Goal: Task Accomplishment & Management: Manage account settings

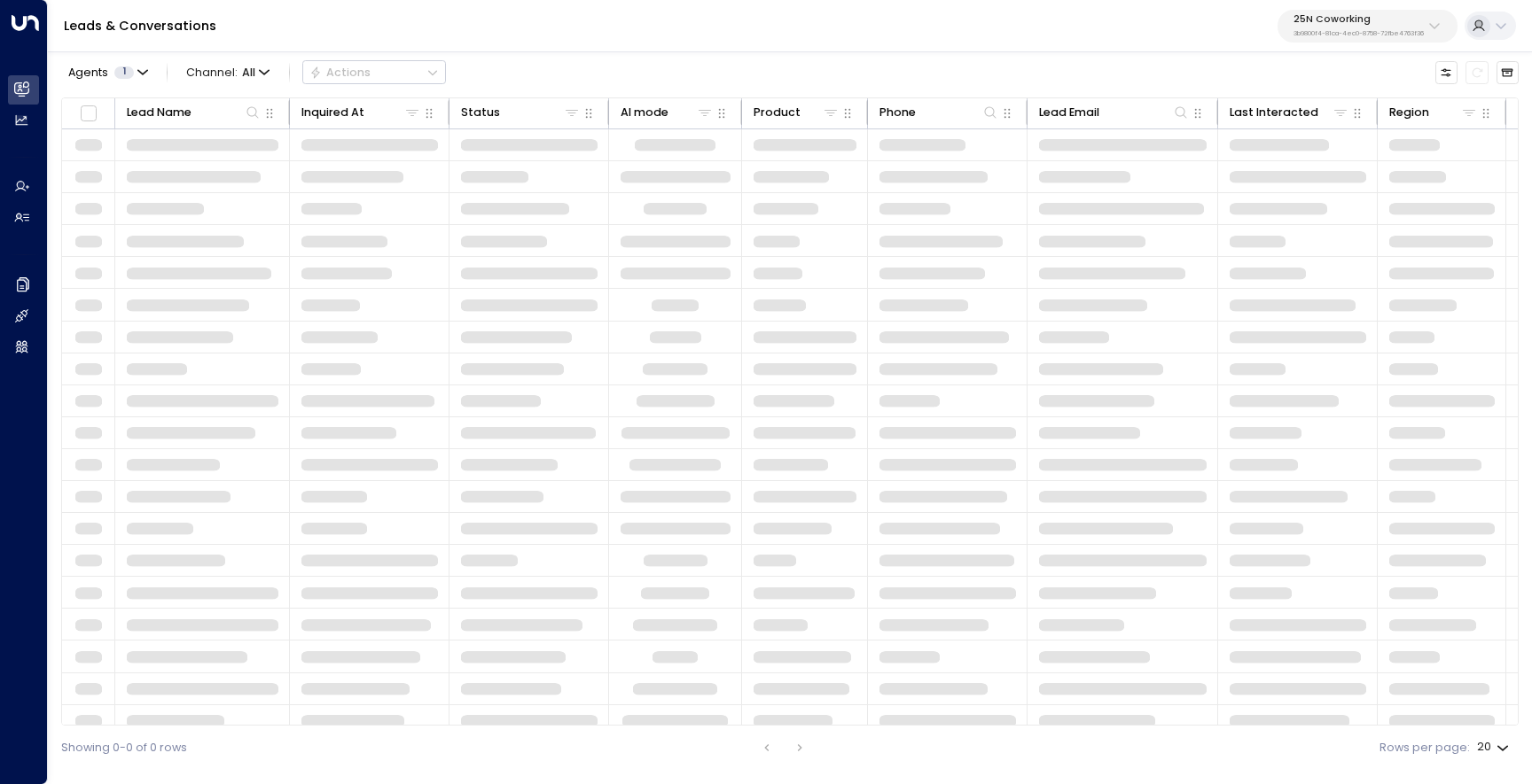
click at [1305, 22] on p "25N Coworking" at bounding box center [1358, 20] width 130 height 11
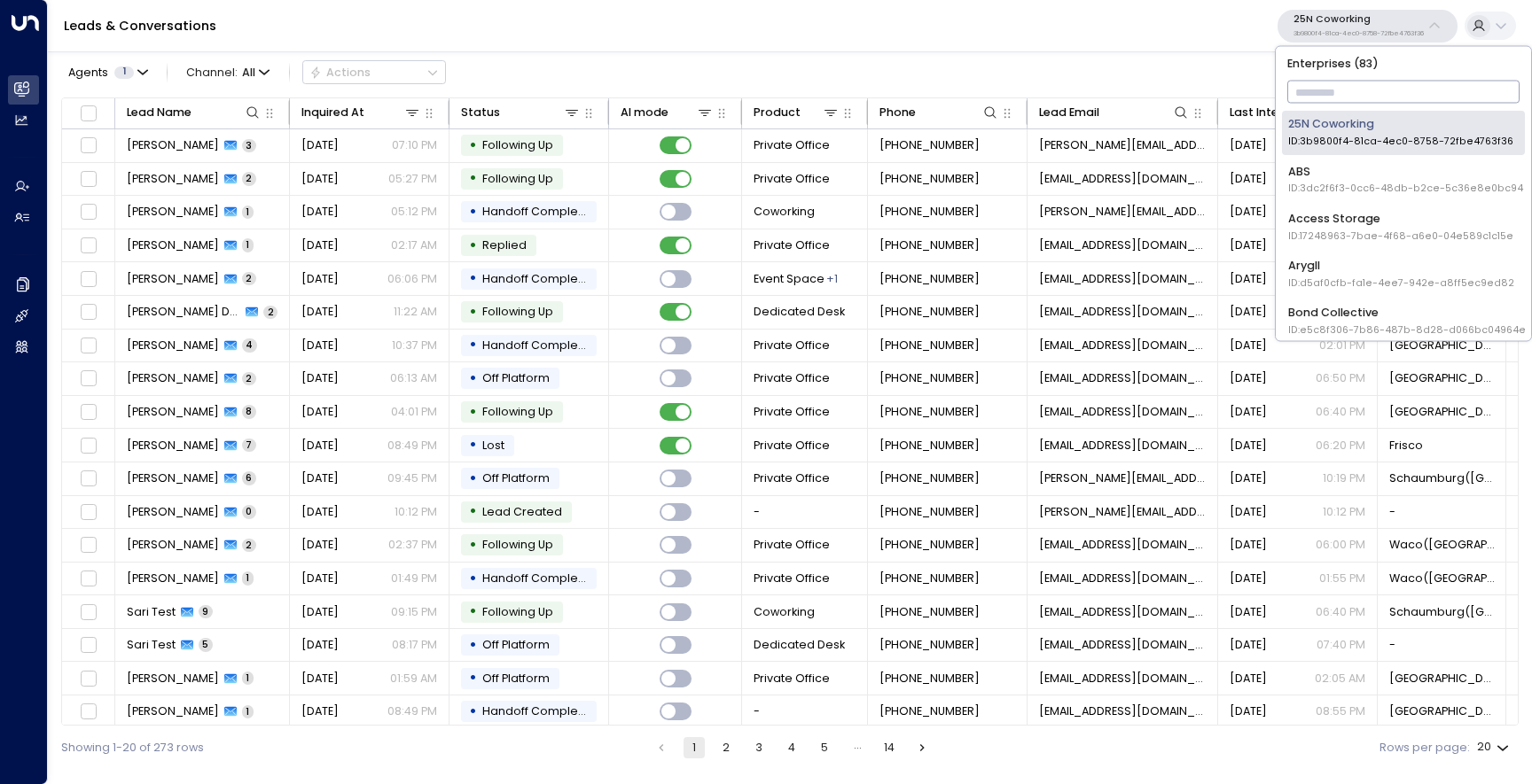
click at [1329, 90] on input "text" at bounding box center [1404, 92] width 233 height 31
type input "**"
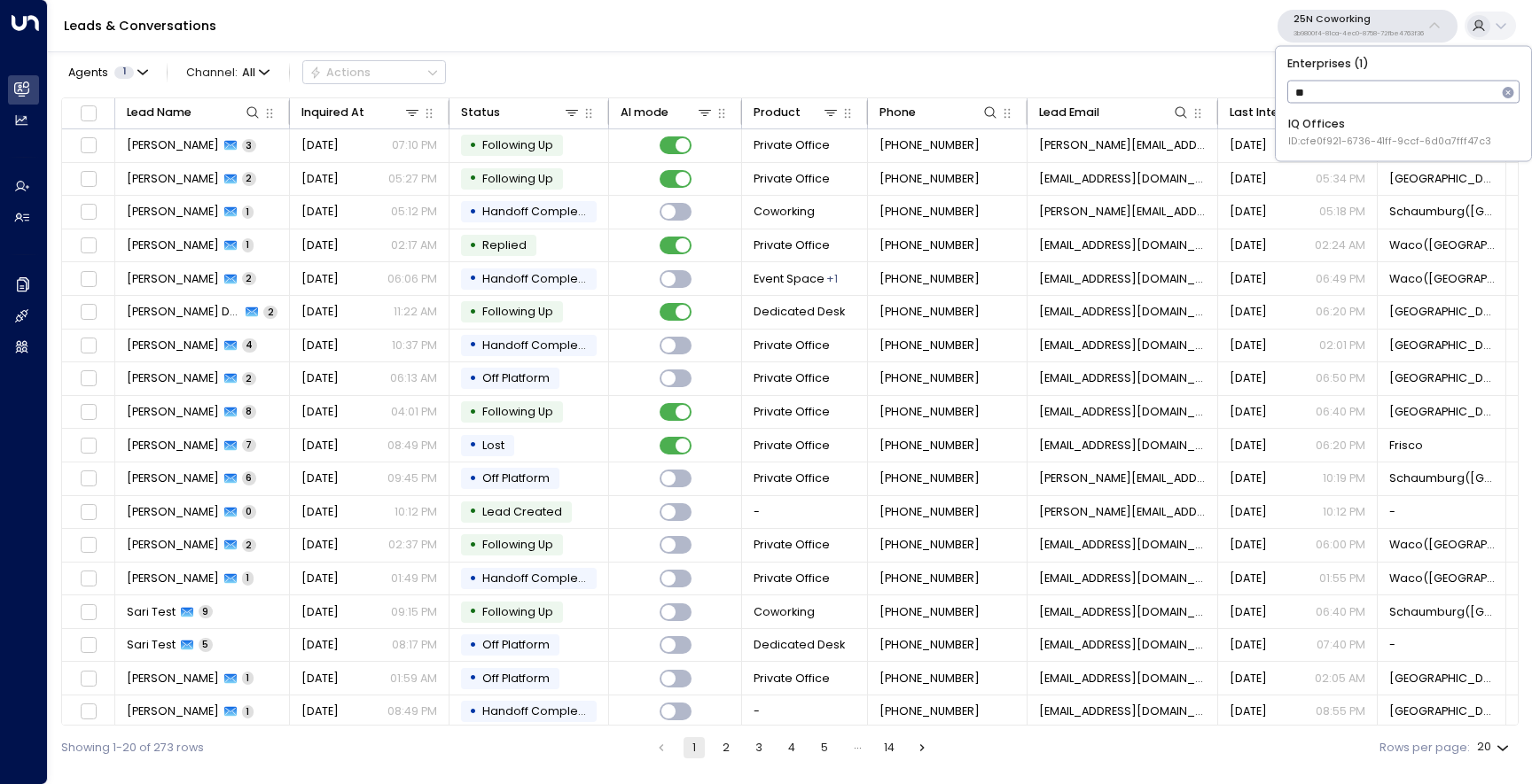
click at [1329, 137] on span "ID: cfe0f921-6736-41ff-9ccf-6d0a7fff47c3" at bounding box center [1389, 142] width 203 height 14
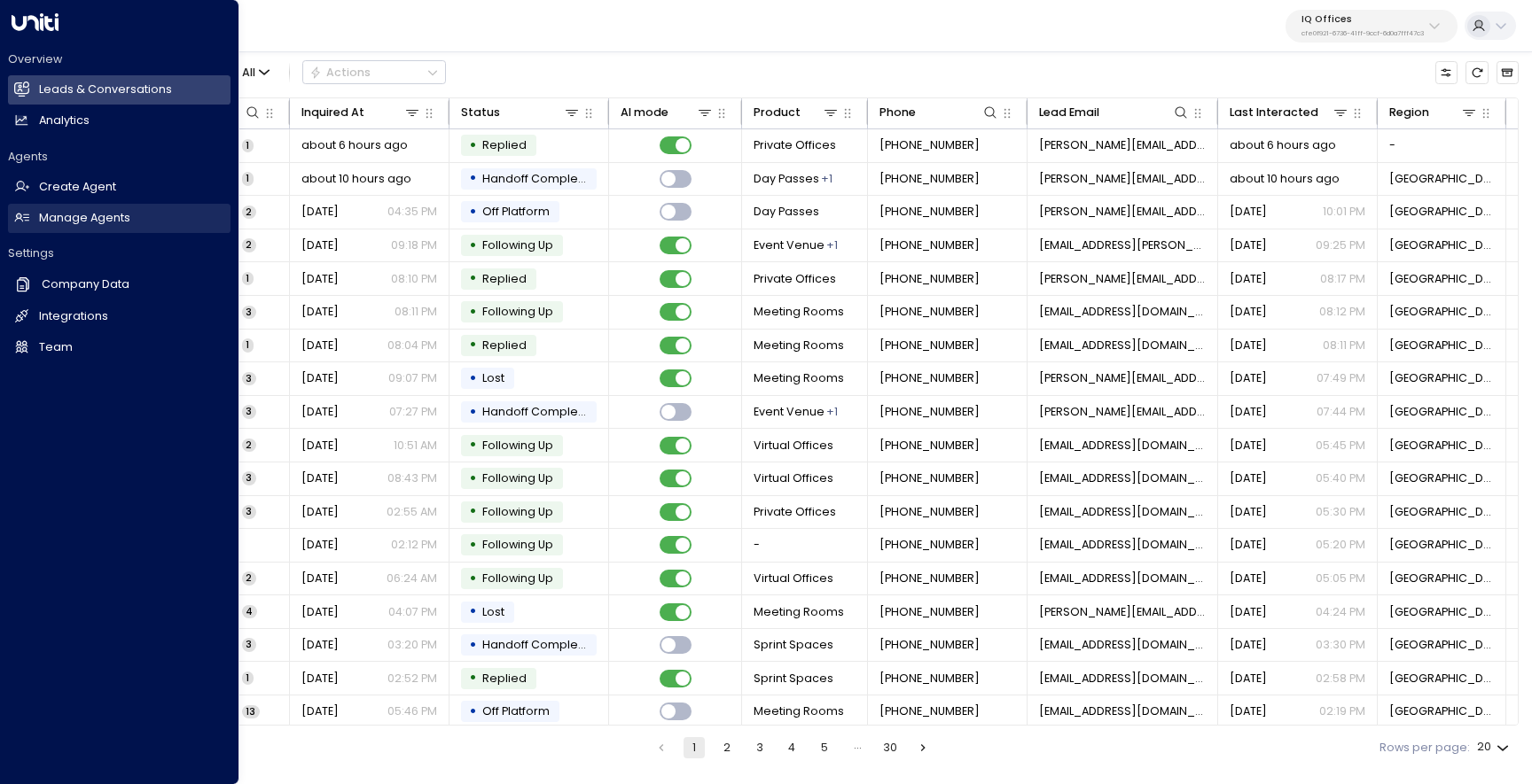
click at [50, 228] on link "Manage Agents Manage Agents" at bounding box center [119, 218] width 222 height 30
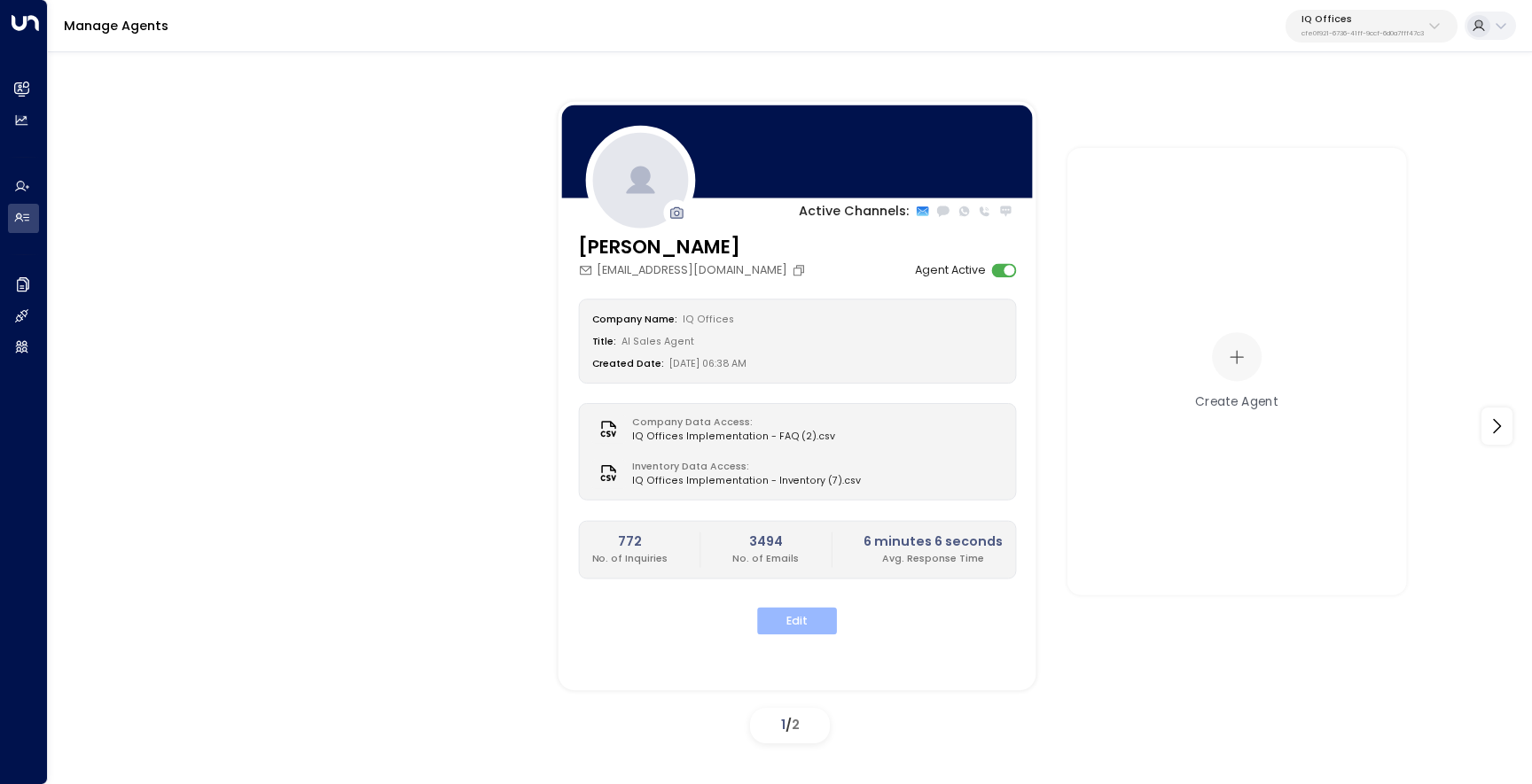
click at [812, 616] on button "Edit" at bounding box center [796, 621] width 80 height 28
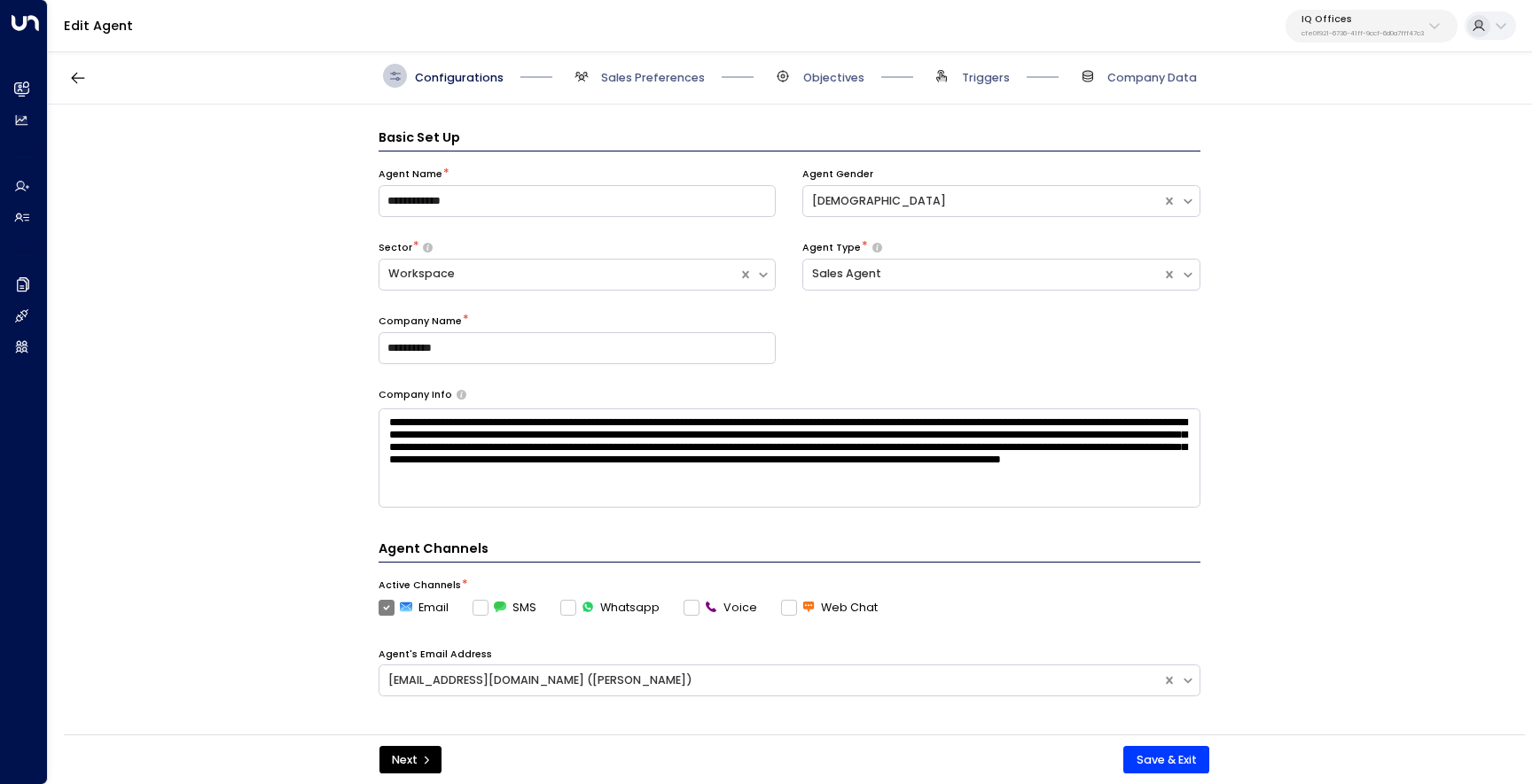
scroll to position [24, 0]
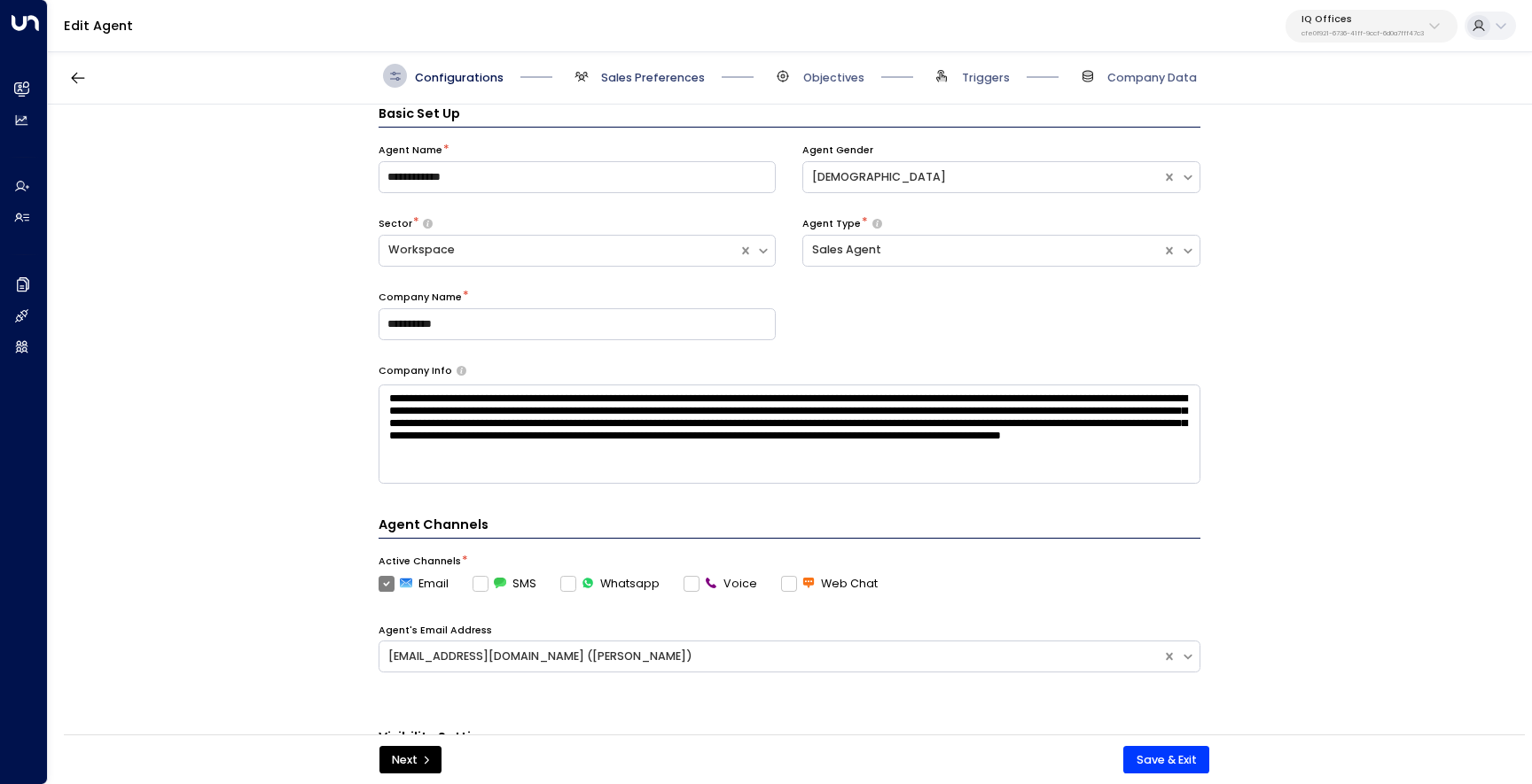
click at [644, 82] on span "Sales Preferences" at bounding box center [653, 78] width 104 height 16
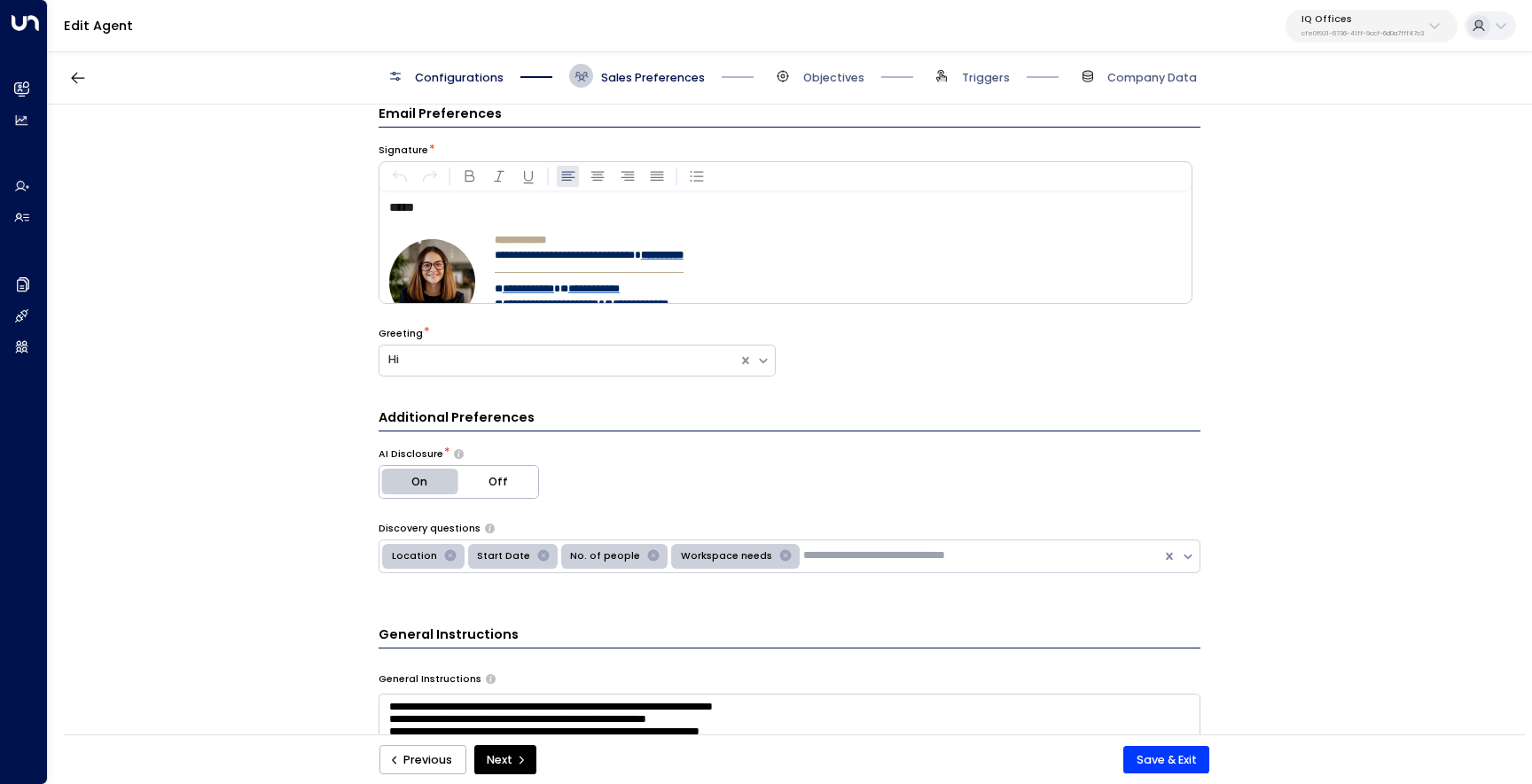
click at [801, 78] on span "Objectives" at bounding box center [818, 75] width 93 height 24
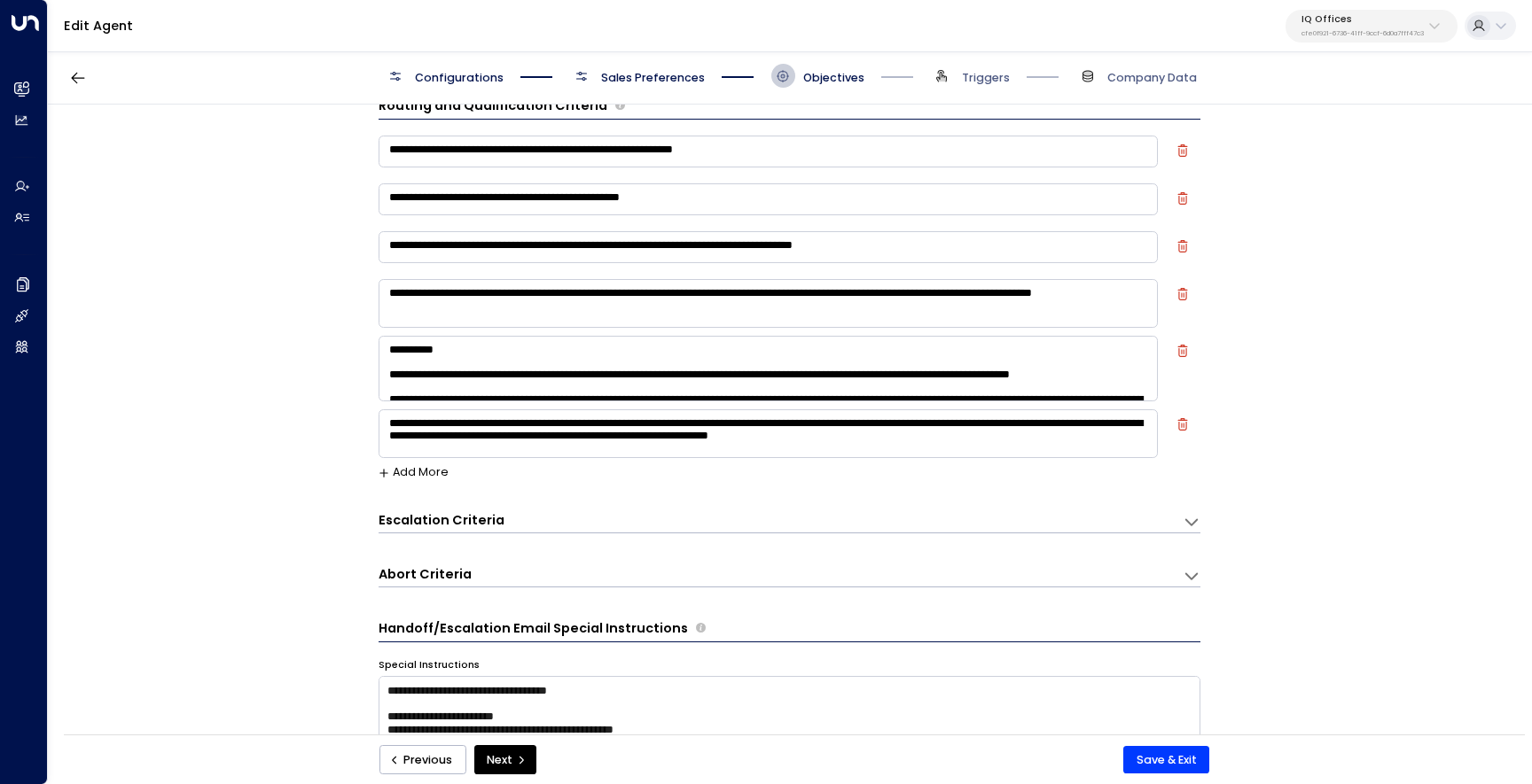
scroll to position [25, 0]
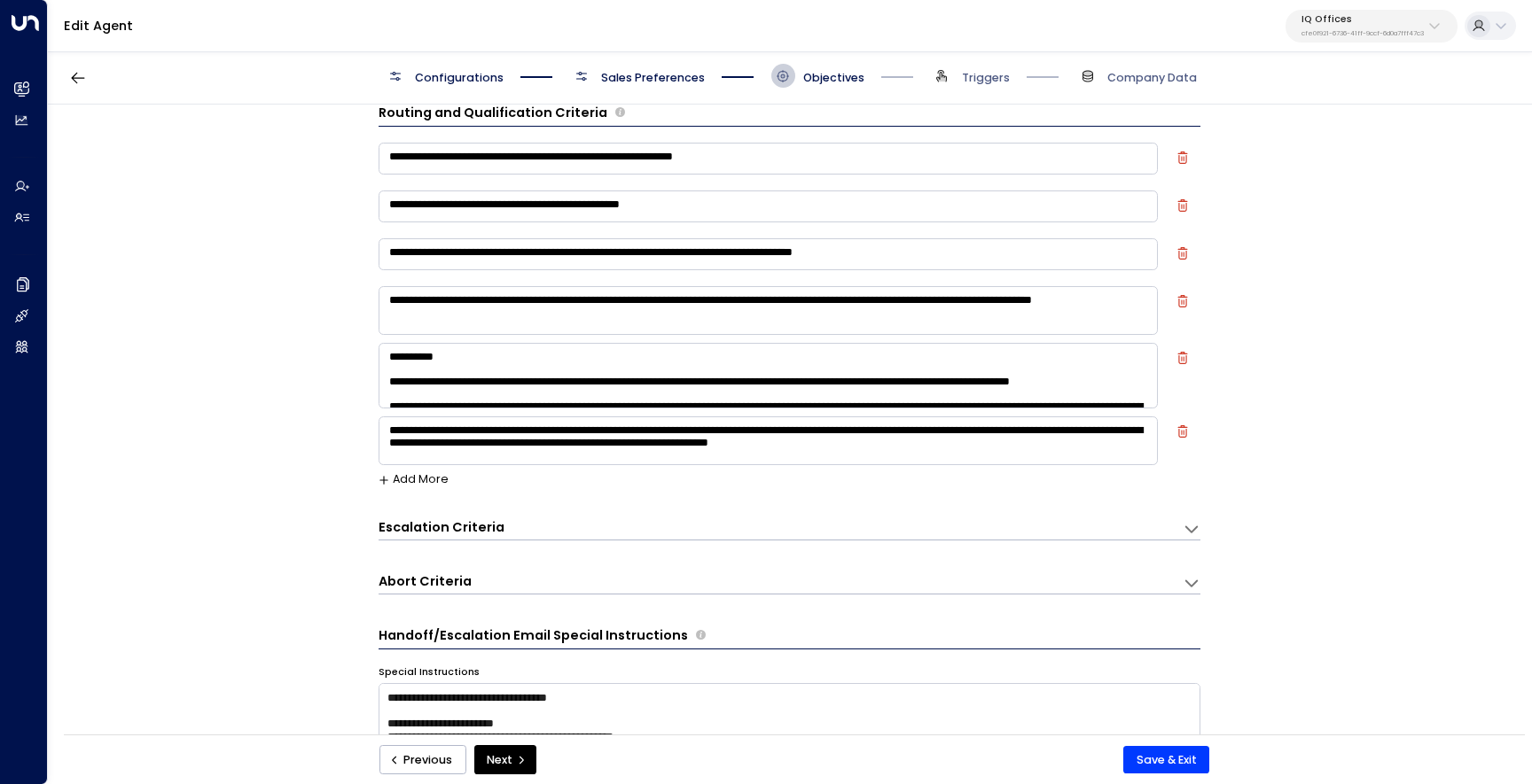
click at [950, 374] on textarea at bounding box center [767, 375] width 779 height 65
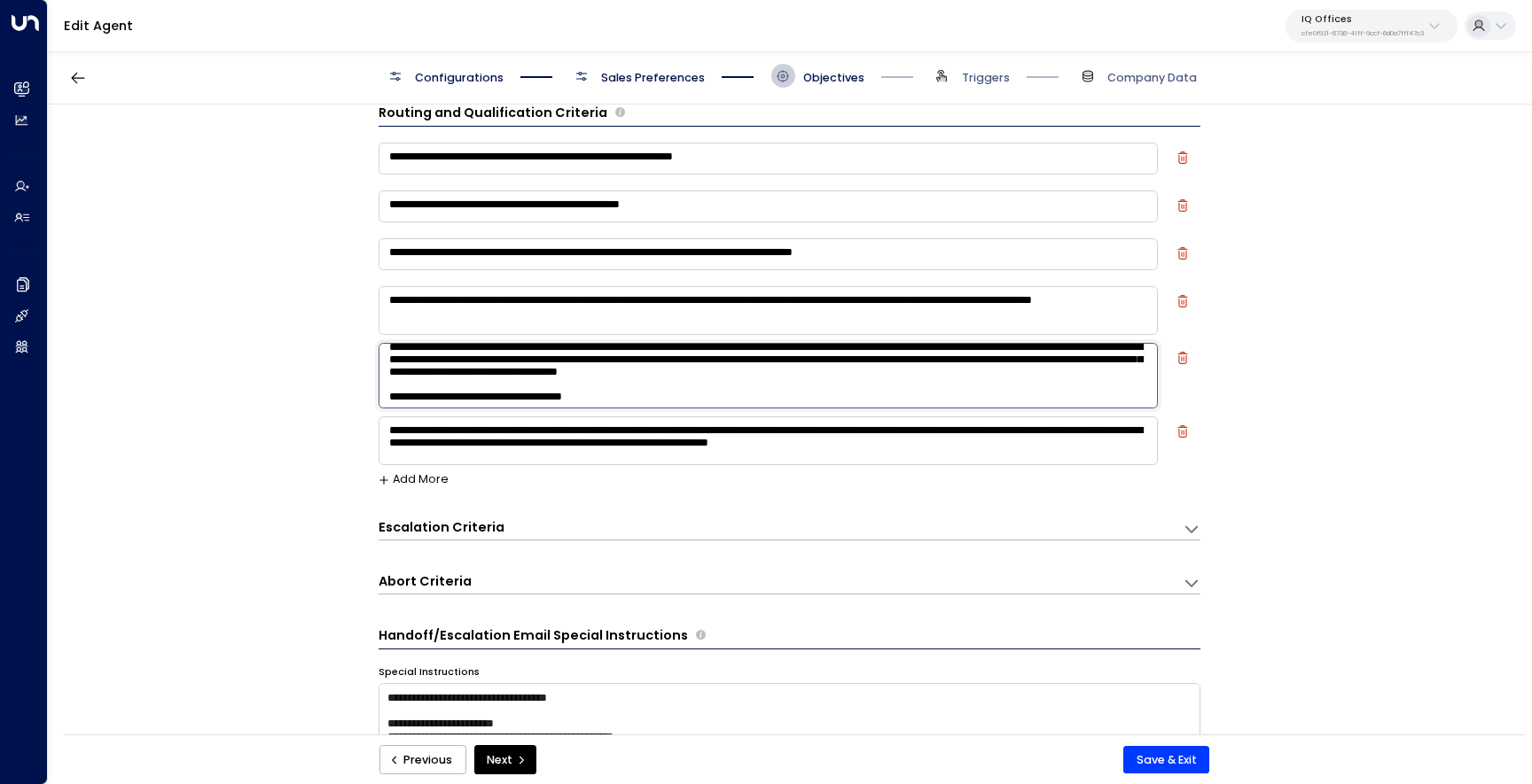
scroll to position [0, 0]
